Goal: Task Accomplishment & Management: Use online tool/utility

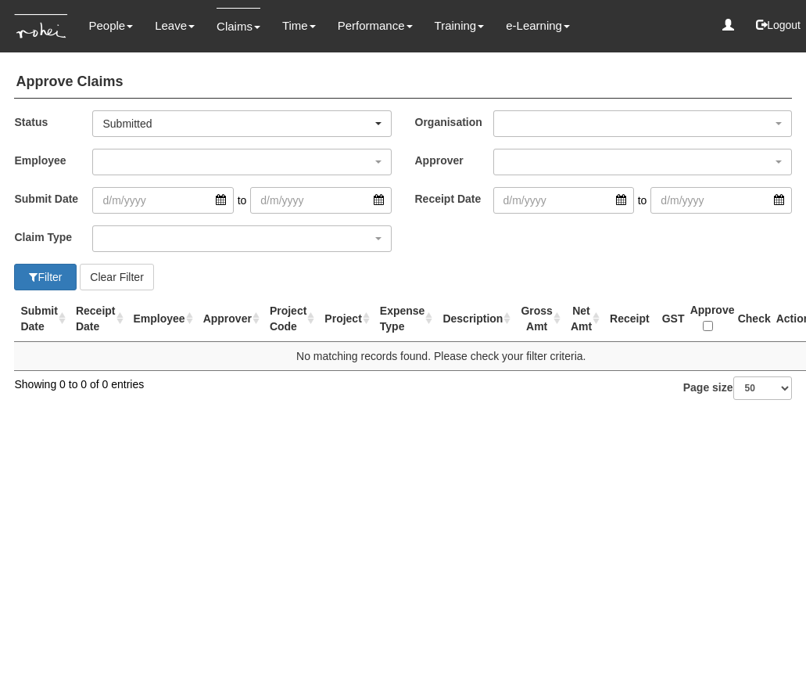
select select "50"
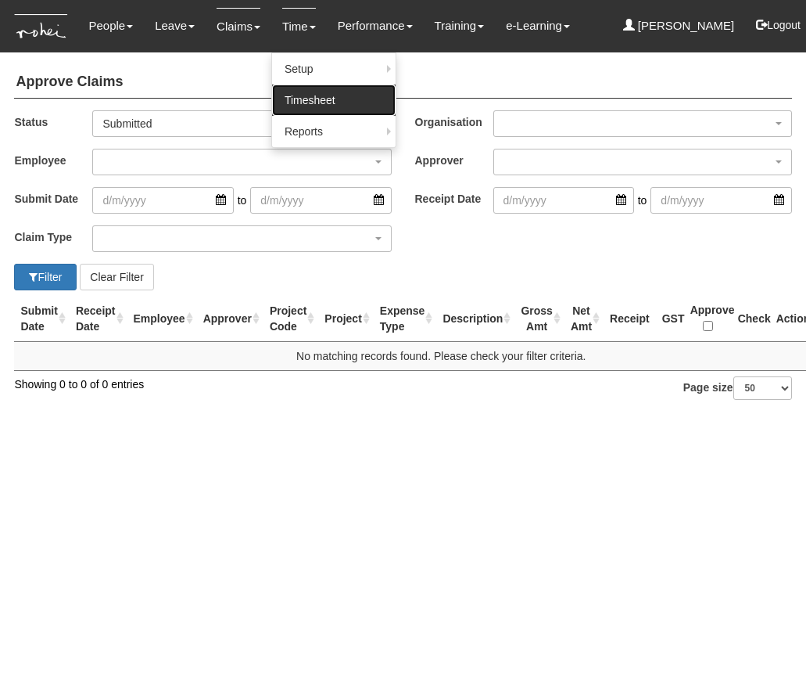
click at [295, 95] on link "Timesheet" at bounding box center [334, 99] width 124 height 31
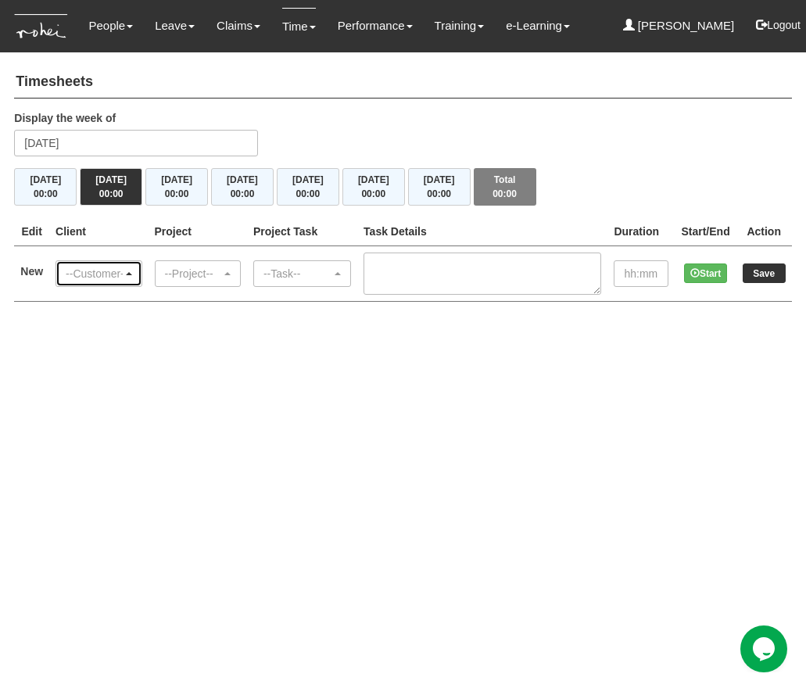
click at [95, 263] on div "--Customer--" at bounding box center [98, 273] width 84 height 25
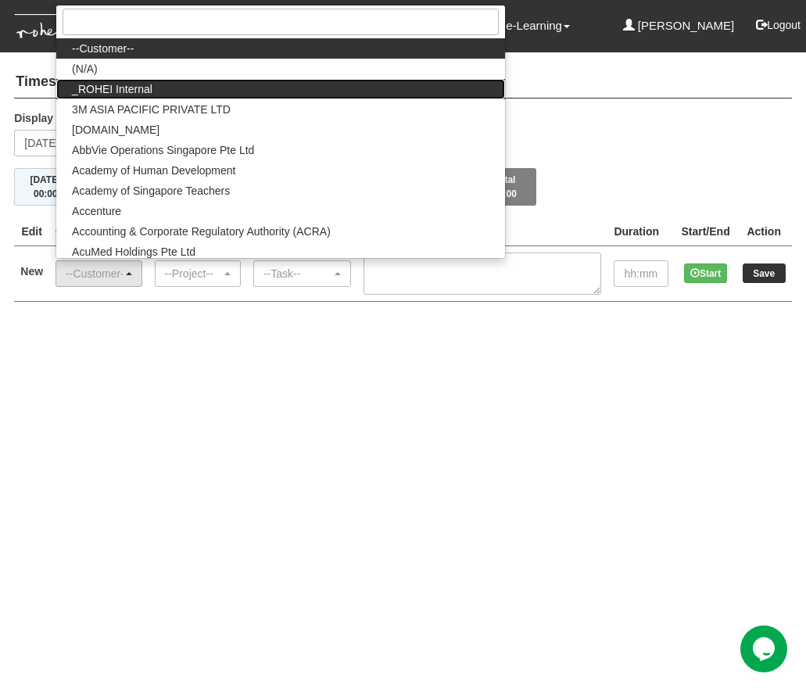
click at [182, 94] on link "_ROHEI Internal" at bounding box center [280, 89] width 448 height 20
select select "397"
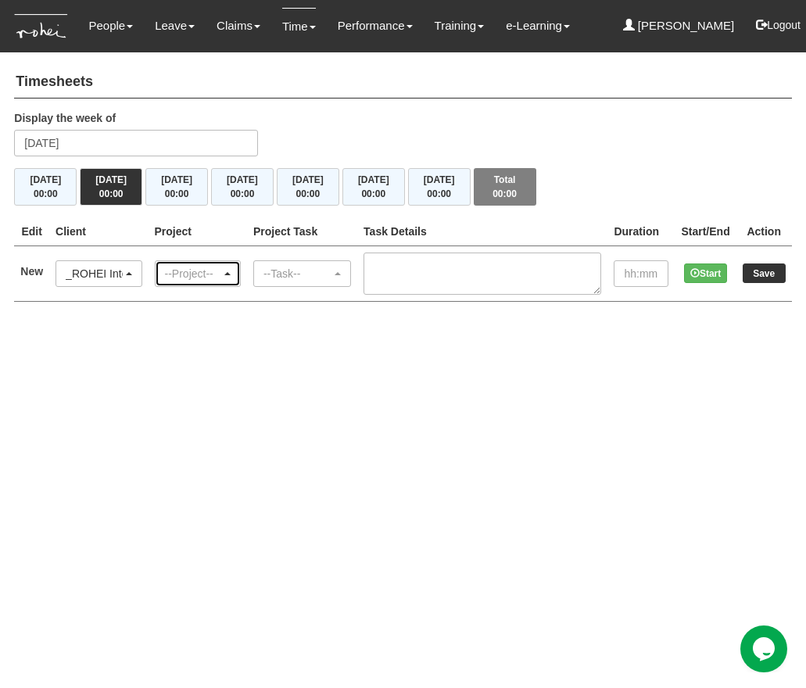
click at [191, 266] on div "--Project--" at bounding box center [193, 274] width 56 height 16
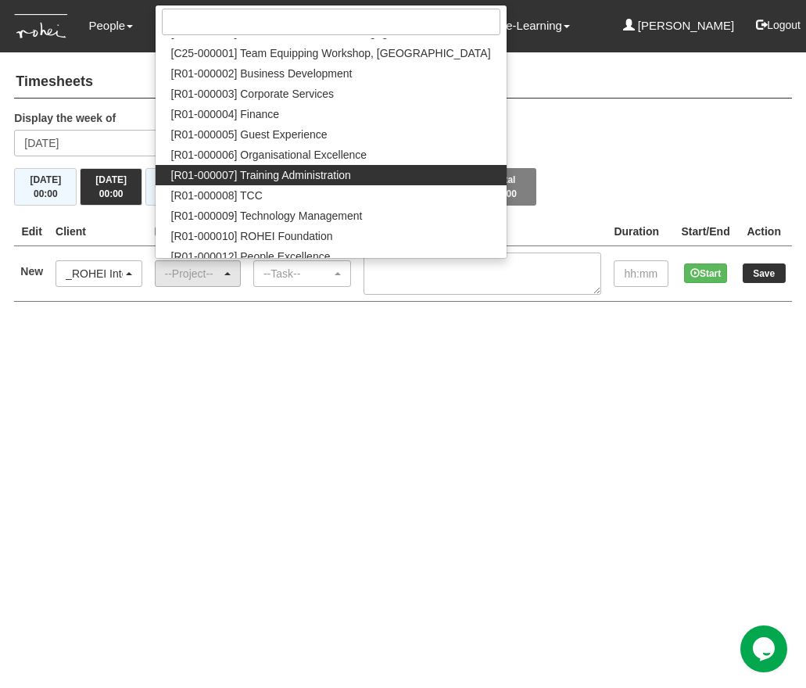
scroll to position [91, 0]
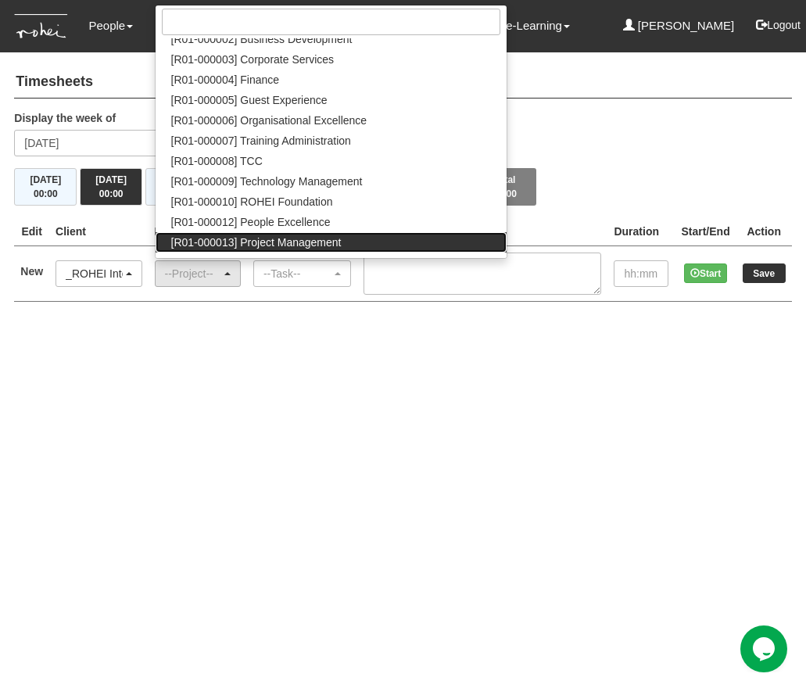
click at [293, 239] on span "[R01-000013] Project Management" at bounding box center [256, 243] width 171 height 16
select select "1495"
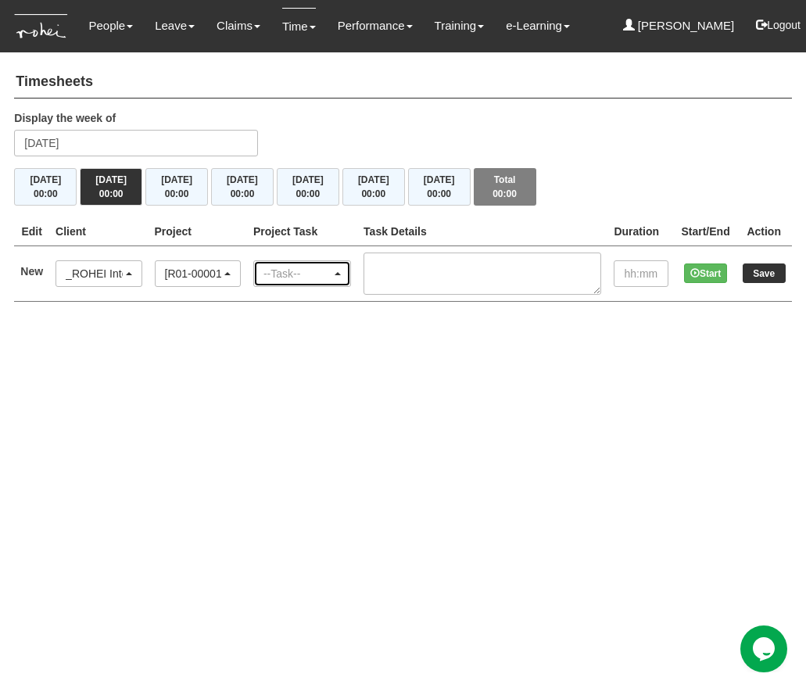
click at [332, 266] on div "--Task--" at bounding box center [298, 274] width 68 height 16
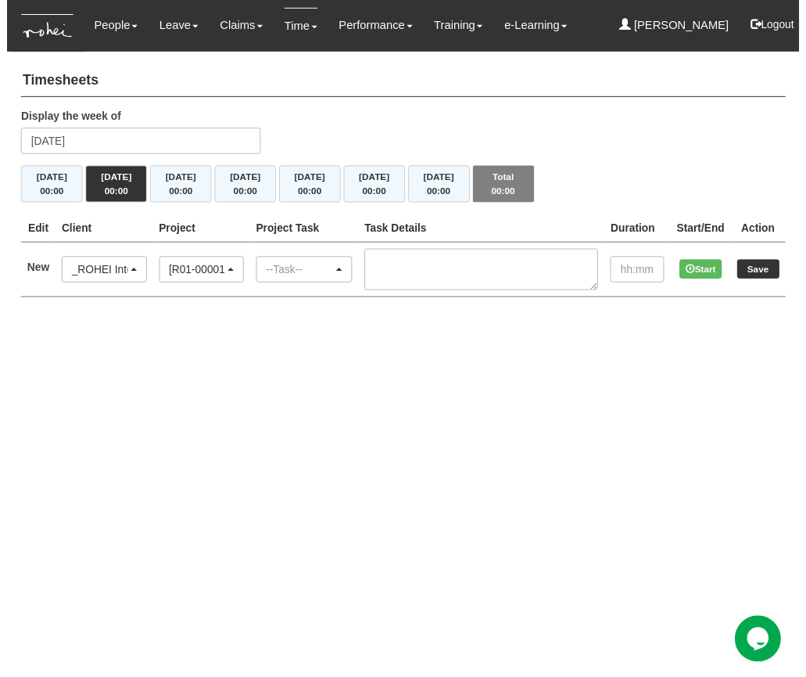
scroll to position [0, 74]
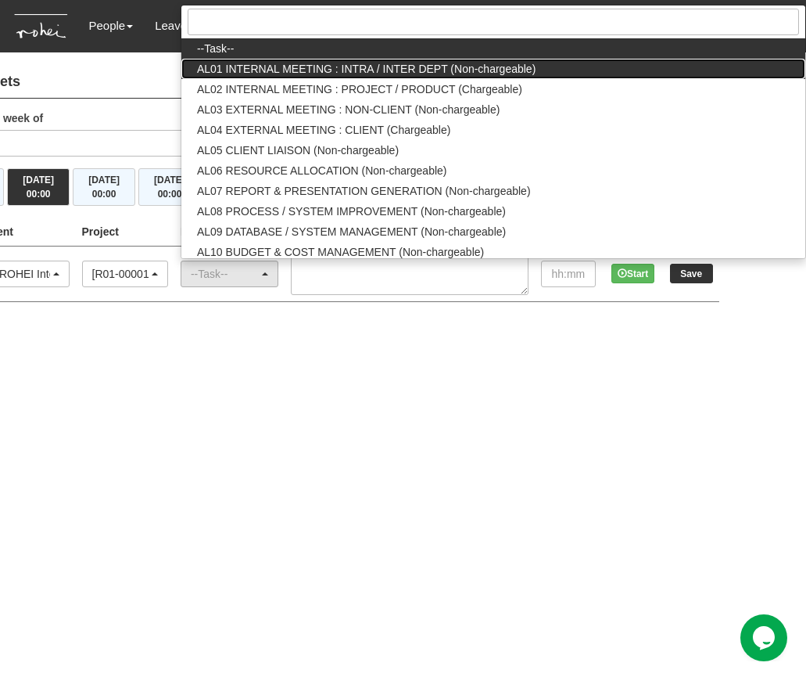
click at [421, 66] on span "AL01 INTERNAL MEETING : INTRA / INTER DEPT (Non-chargeable)" at bounding box center [366, 69] width 339 height 16
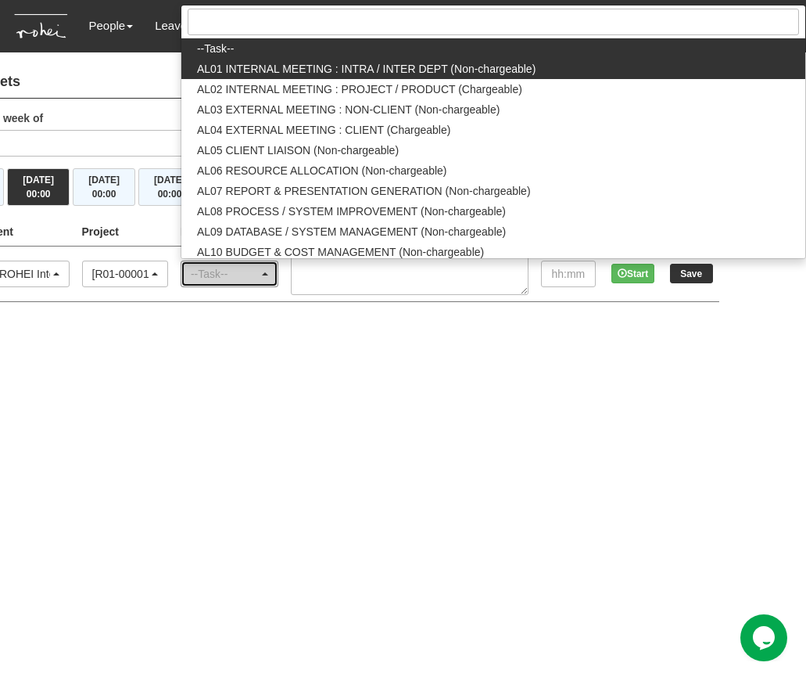
select select "40"
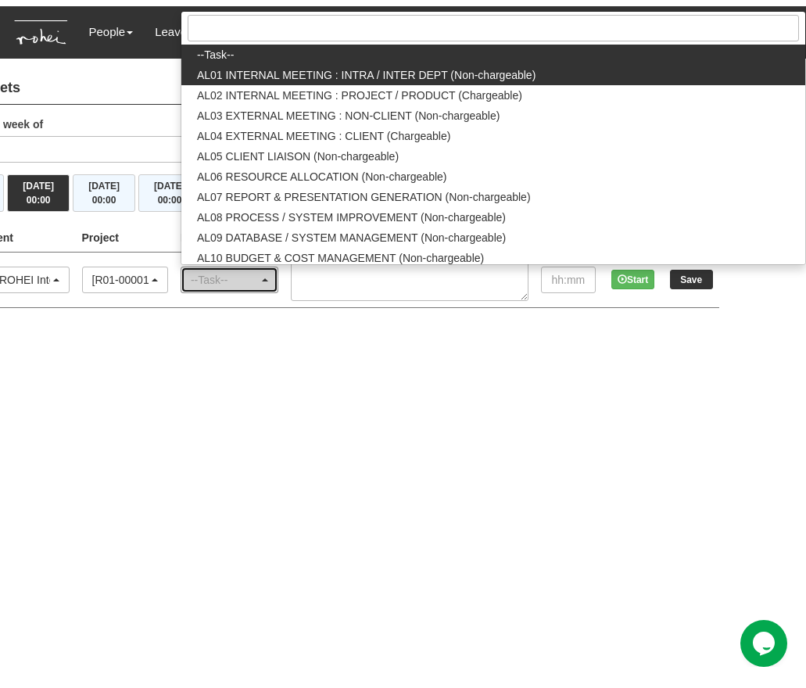
scroll to position [0, 0]
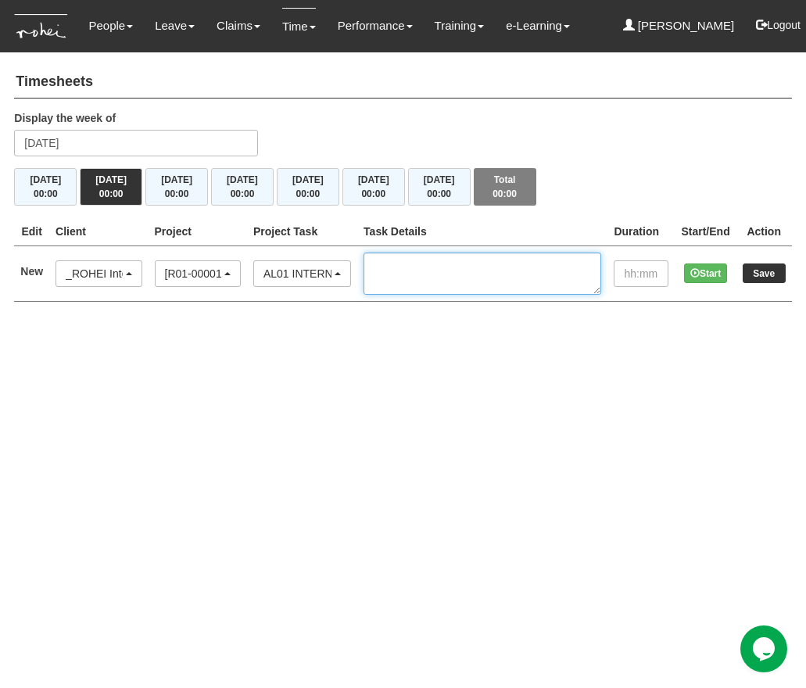
click at [430, 268] on textarea at bounding box center [483, 274] width 238 height 42
type textarea "PM TTh"
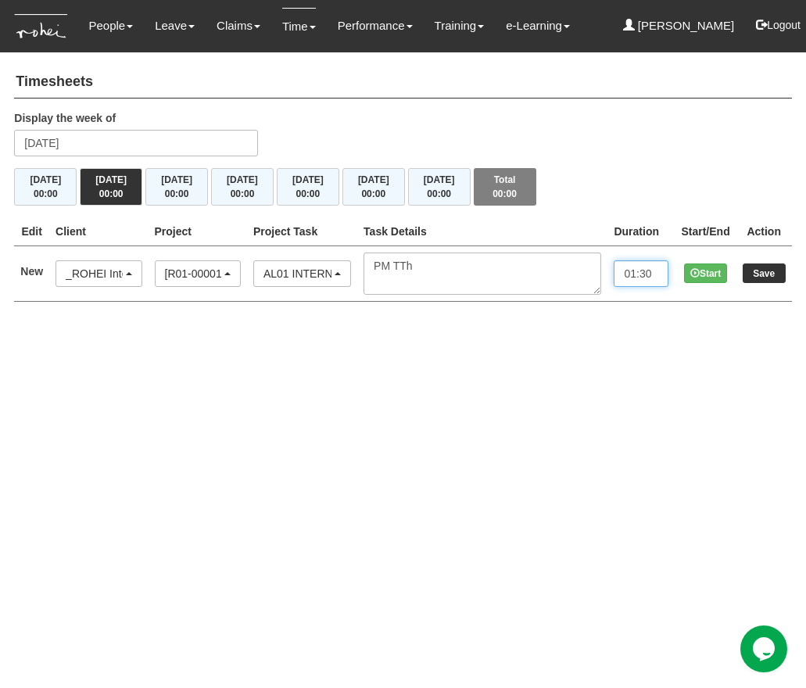
type input "01:30"
click at [760, 278] on input "Save" at bounding box center [764, 274] width 43 height 20
